Goal: Transaction & Acquisition: Obtain resource

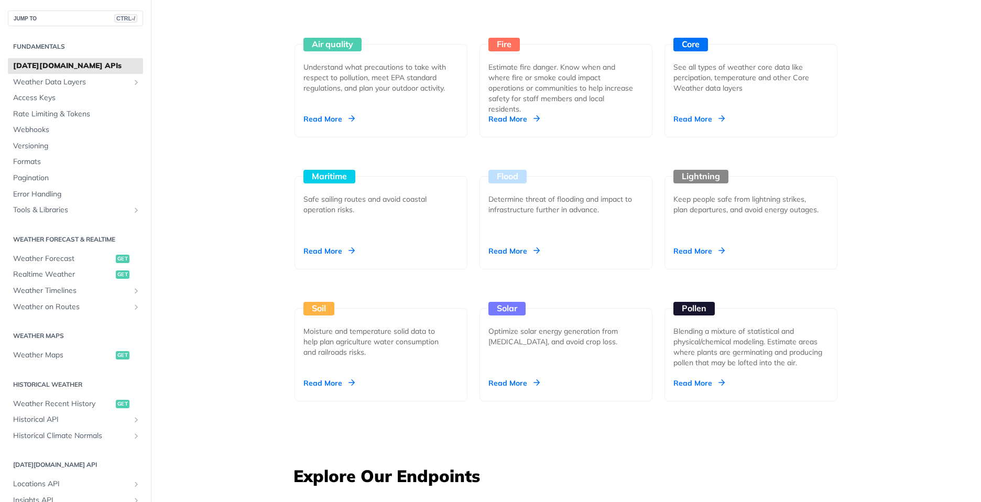
scroll to position [891, 0]
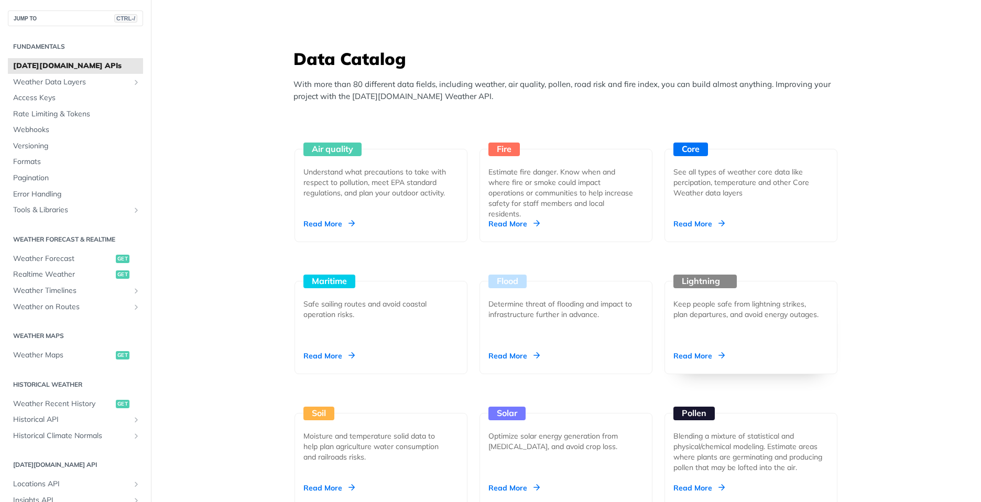
click at [702, 353] on div "Read More" at bounding box center [698, 356] width 51 height 10
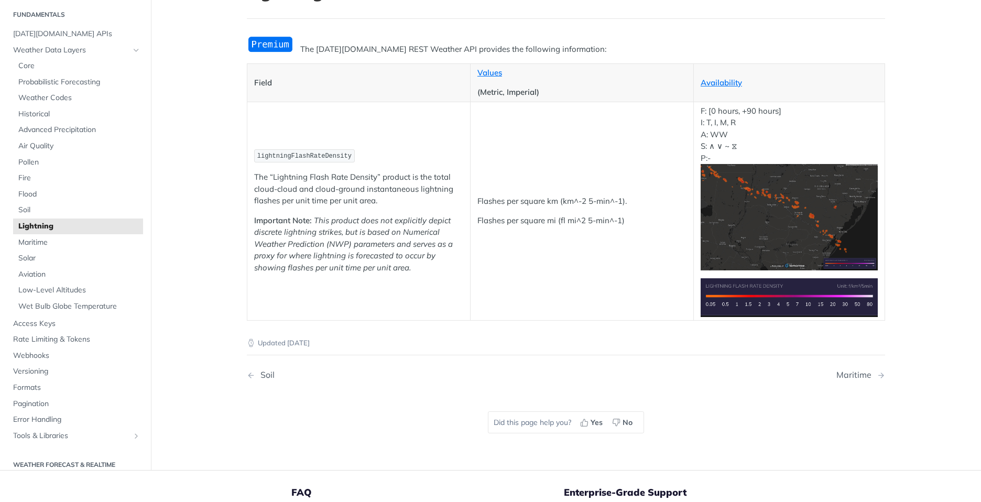
scroll to position [37, 0]
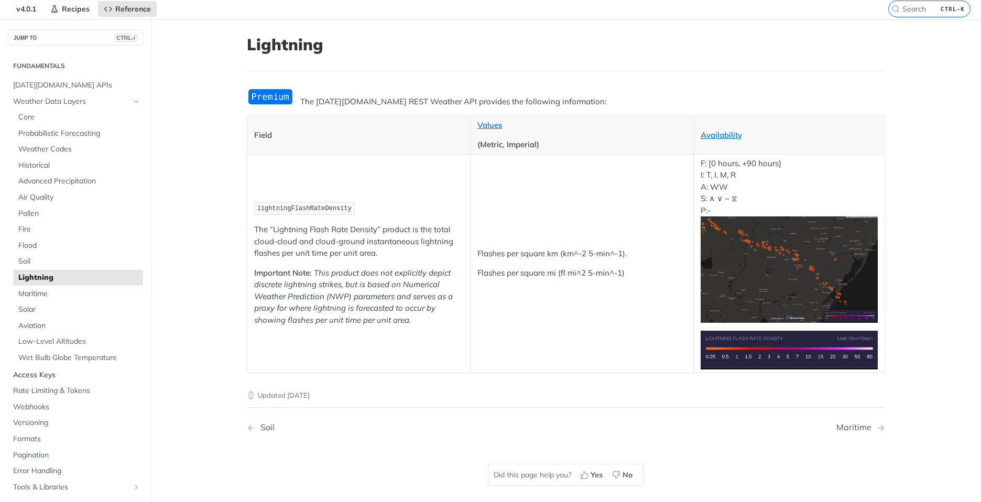
click at [40, 376] on span "Access Keys" at bounding box center [76, 375] width 127 height 10
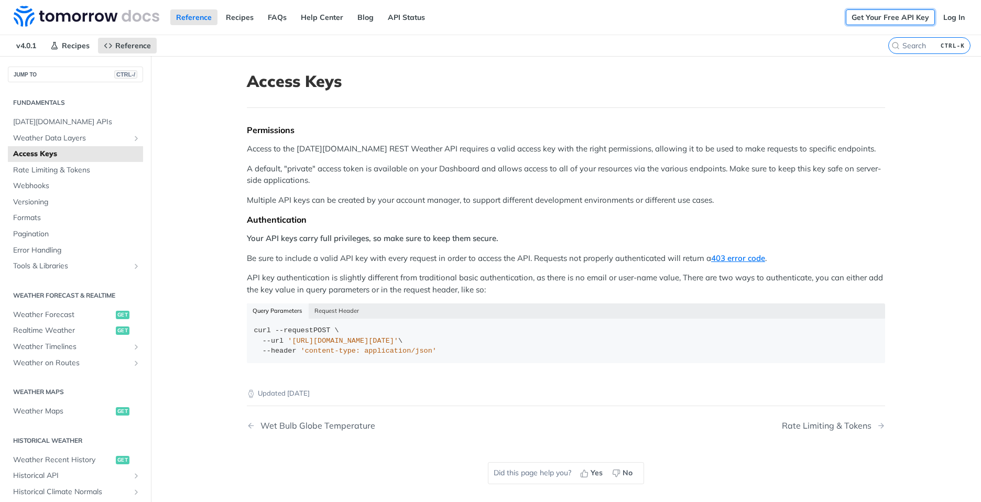
click at [877, 19] on link "Get Your Free API Key" at bounding box center [890, 17] width 89 height 16
